Goal: Information Seeking & Learning: Learn about a topic

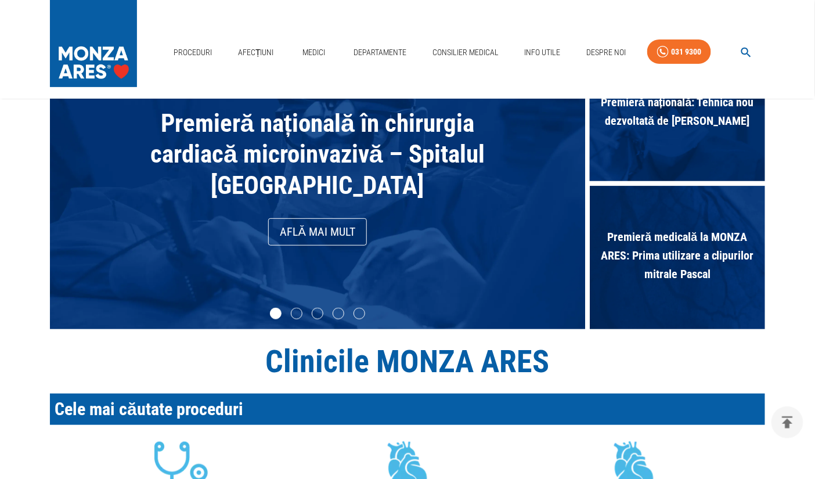
scroll to position [58, 0]
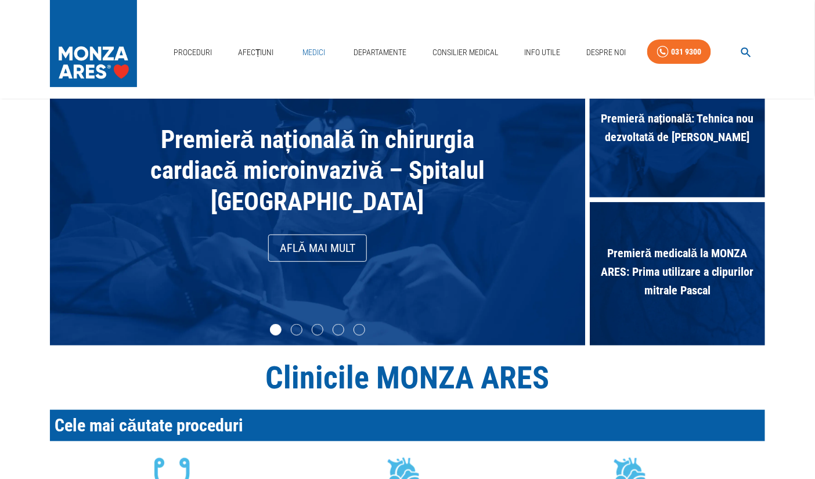
click at [309, 46] on link "Medici" at bounding box center [313, 53] width 37 height 24
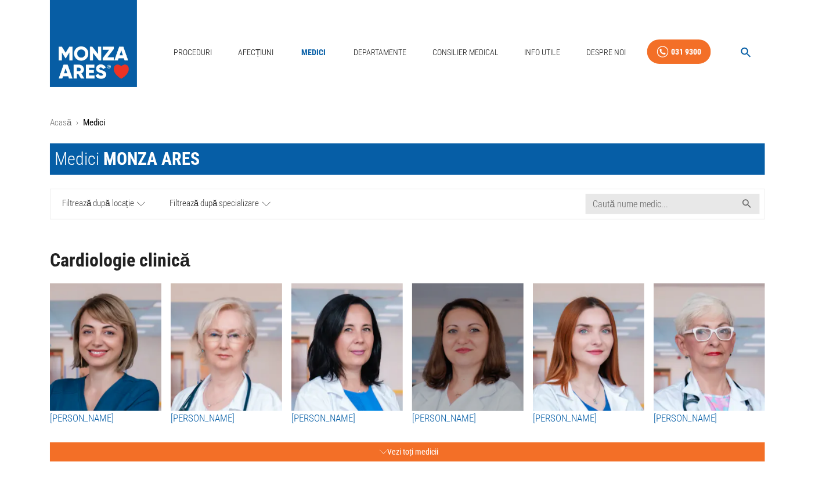
click at [475, 354] on img "button" at bounding box center [467, 347] width 111 height 128
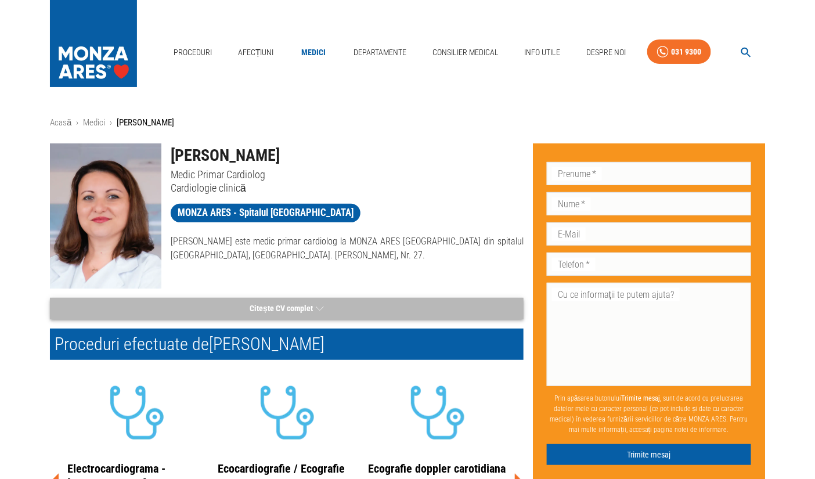
click at [296, 308] on button "Citește CV complet" at bounding box center [287, 308] width 474 height 21
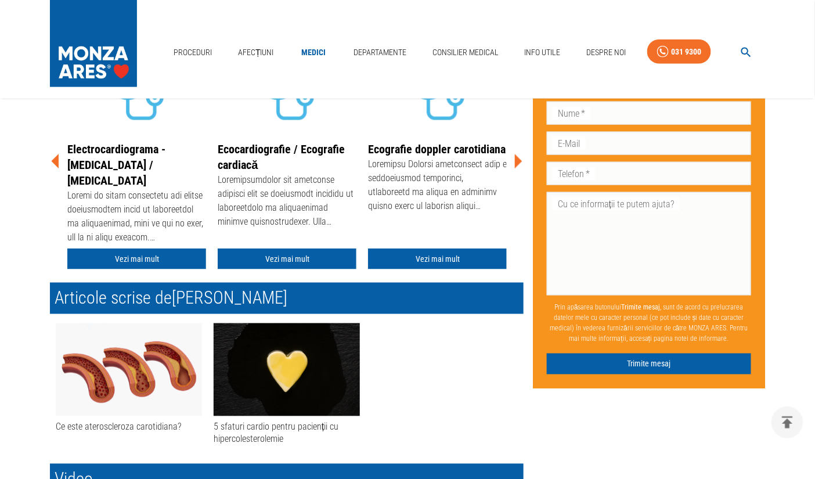
scroll to position [1858, 0]
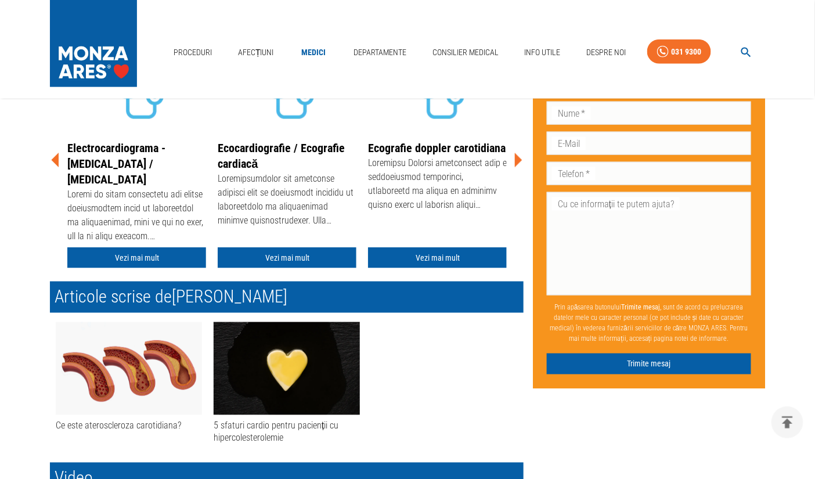
click at [294, 322] on img at bounding box center [287, 368] width 146 height 93
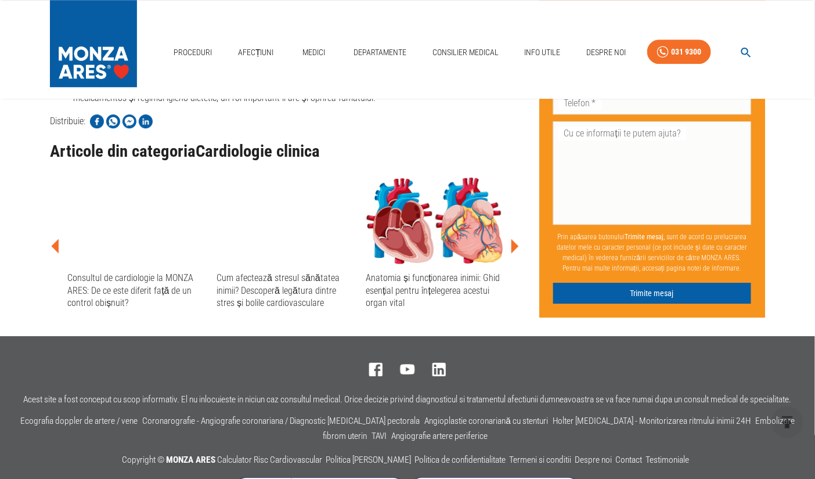
scroll to position [1045, 0]
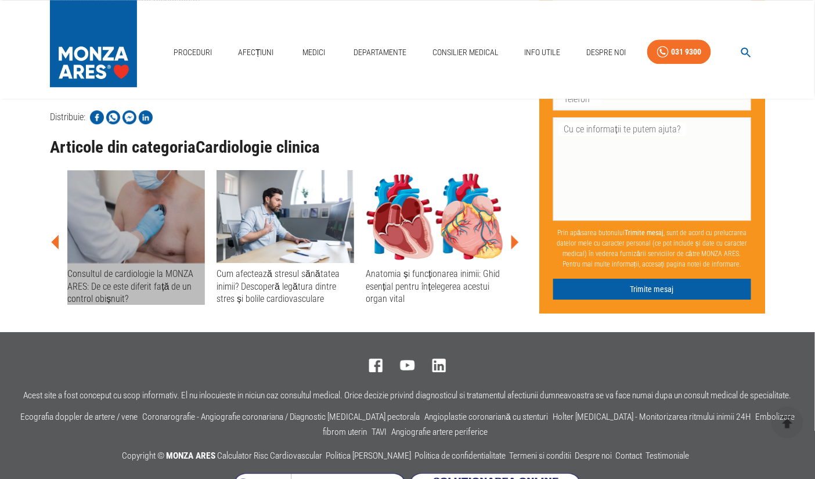
click at [166, 220] on img at bounding box center [136, 216] width 138 height 93
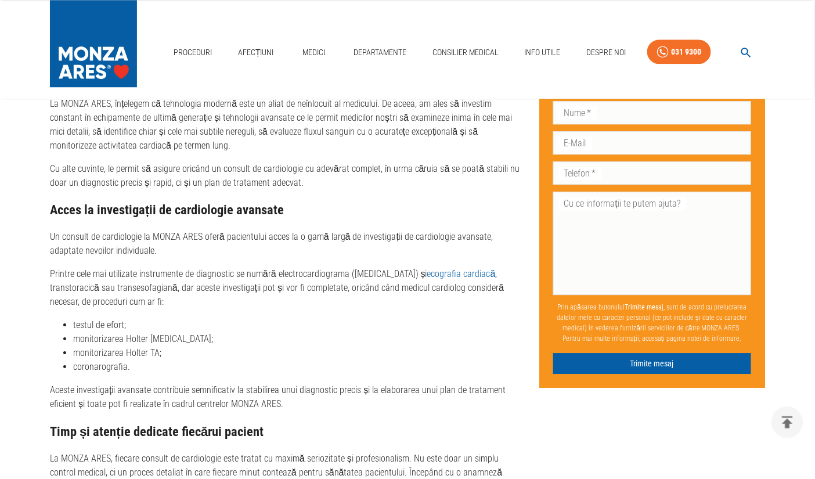
scroll to position [987, 0]
